Goal: Task Accomplishment & Management: Manage account settings

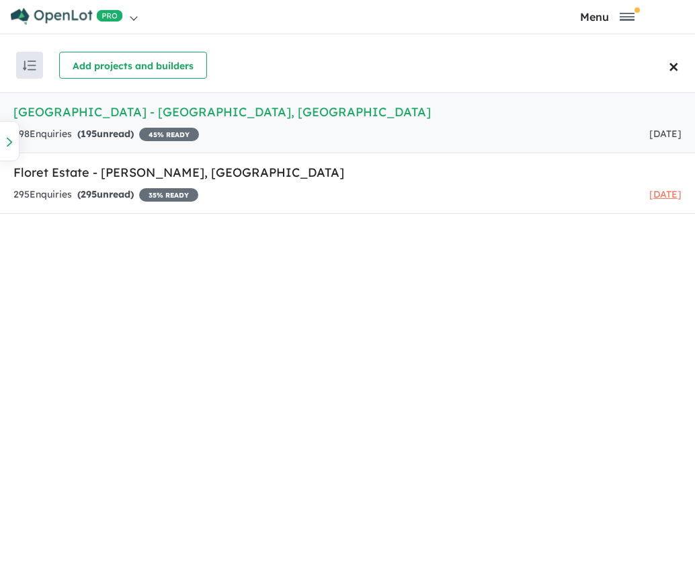
click at [84, 115] on h5 "[GEOGRAPHIC_DATA] - [GEOGRAPHIC_DATA] , [GEOGRAPHIC_DATA]" at bounding box center [347, 112] width 668 height 18
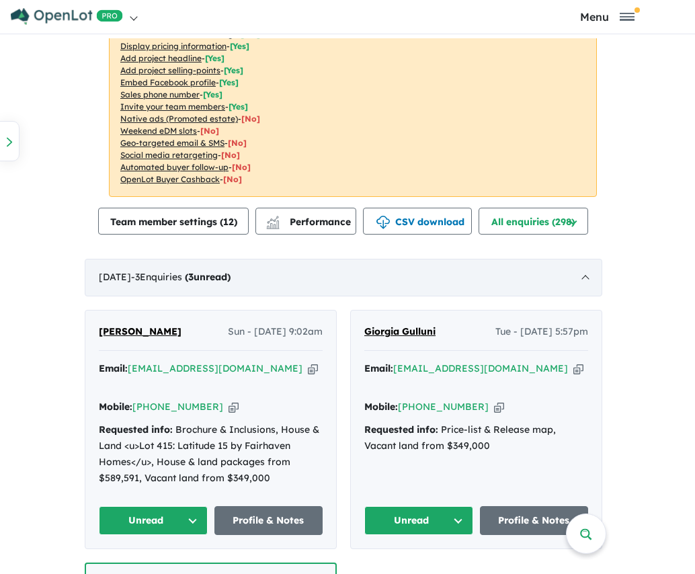
scroll to position [739, 0]
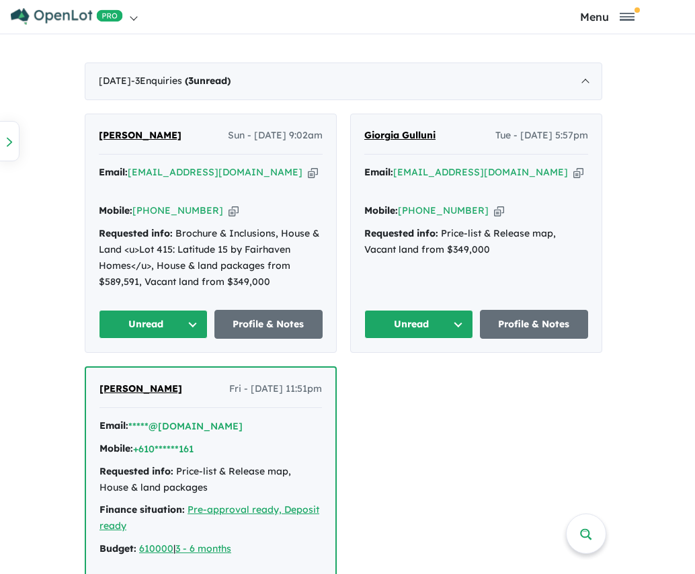
click at [133, 134] on span "[PERSON_NAME]" at bounding box center [140, 135] width 83 height 12
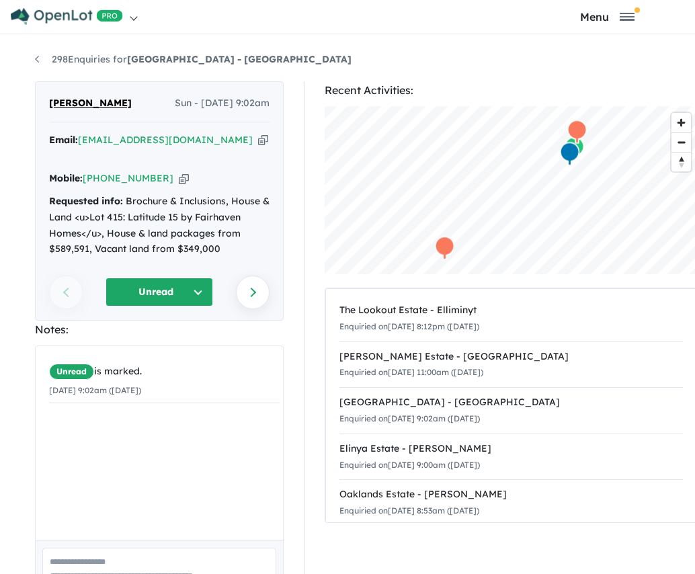
click at [179, 171] on icon "button" at bounding box center [184, 178] width 10 height 14
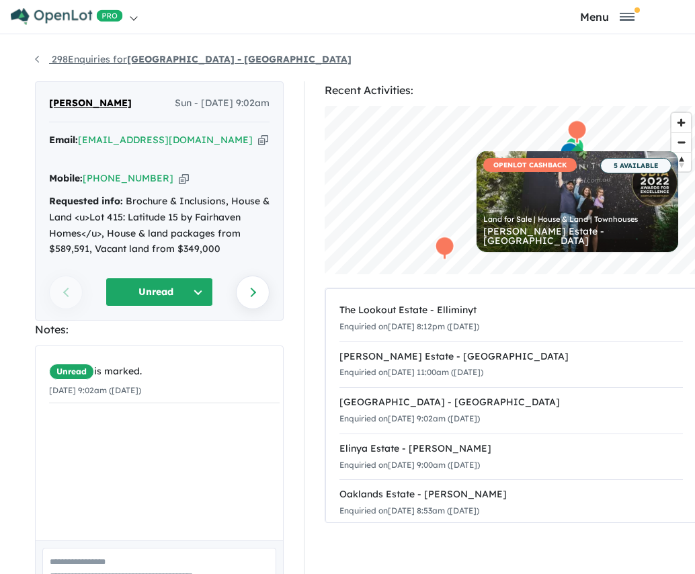
click at [35, 57] on link "298 Enquiries for Willow Springs Estate - Rockbank" at bounding box center [193, 59] width 316 height 12
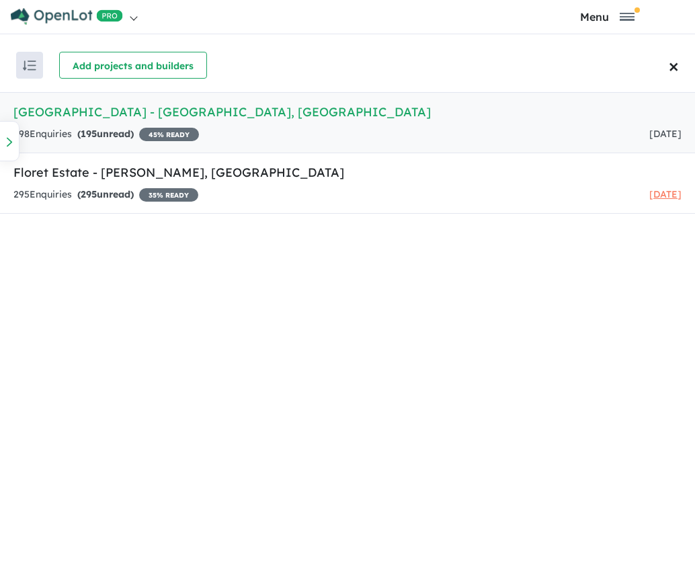
click at [97, 125] on link "[GEOGRAPHIC_DATA] - [GEOGRAPHIC_DATA] , [GEOGRAPHIC_DATA] 298 Enquir ies ( 195 …" at bounding box center [347, 122] width 695 height 61
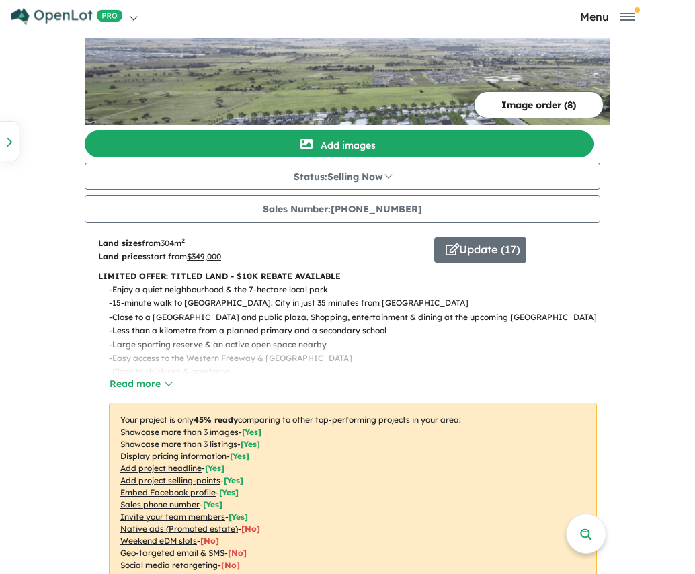
scroll to position [403, 0]
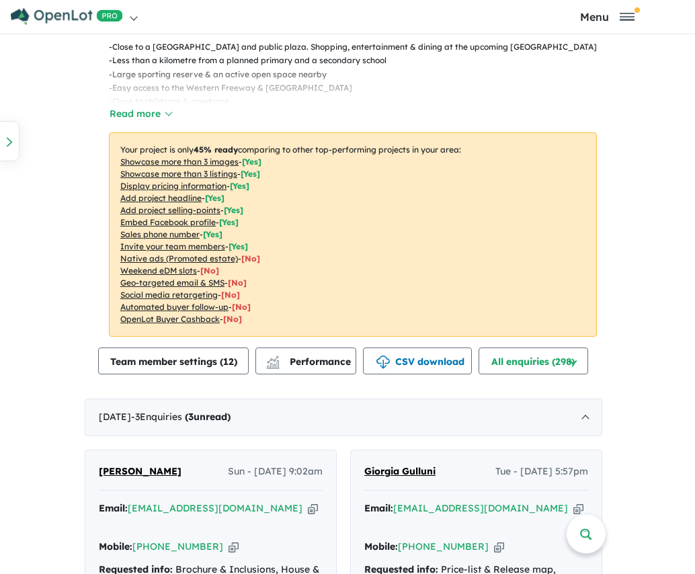
click at [413, 469] on span "Giorgia Gulluni" at bounding box center [399, 471] width 71 height 12
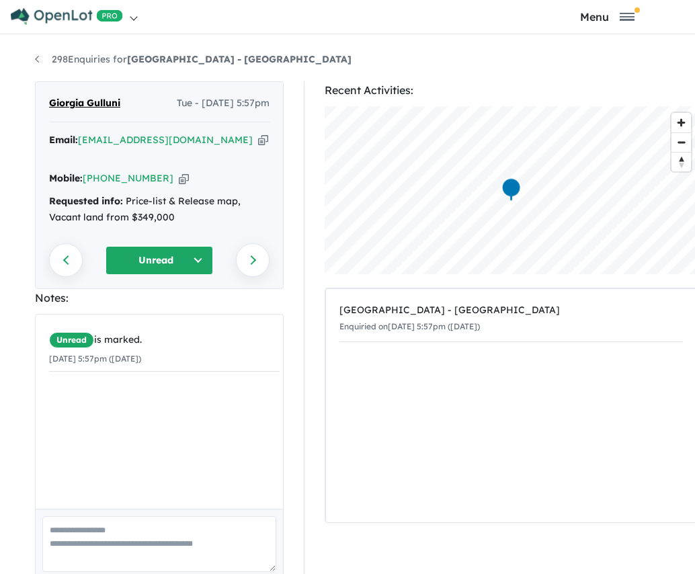
click at [258, 138] on icon "button" at bounding box center [263, 140] width 10 height 14
click at [179, 171] on icon "button" at bounding box center [184, 178] width 10 height 14
drag, startPoint x: 126, startPoint y: 103, endPoint x: 44, endPoint y: 101, distance: 82.6
click at [49, 101] on div "Giorgia Gulluni Tue - 12/08/2025, 5:57pm" at bounding box center [159, 108] width 220 height 27
copy span "Giorgia Gulluni"
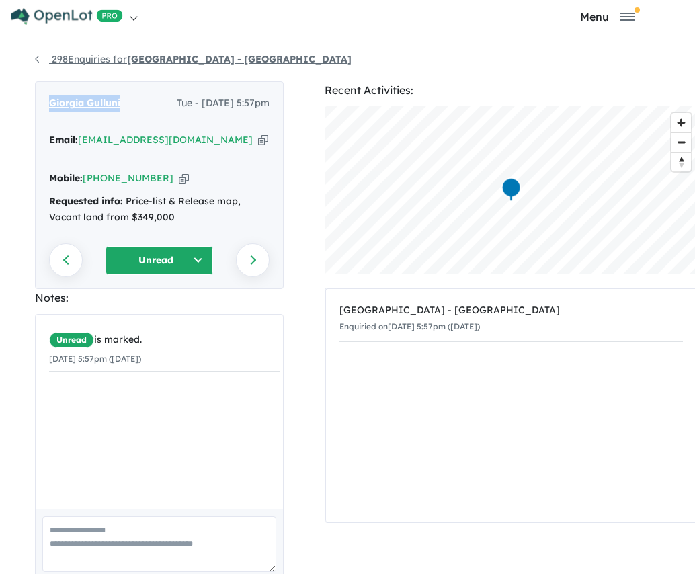
click at [37, 54] on link "298 Enquiries for Willow Springs Estate - Rockbank" at bounding box center [193, 59] width 316 height 12
